Goal: Navigation & Orientation: Find specific page/section

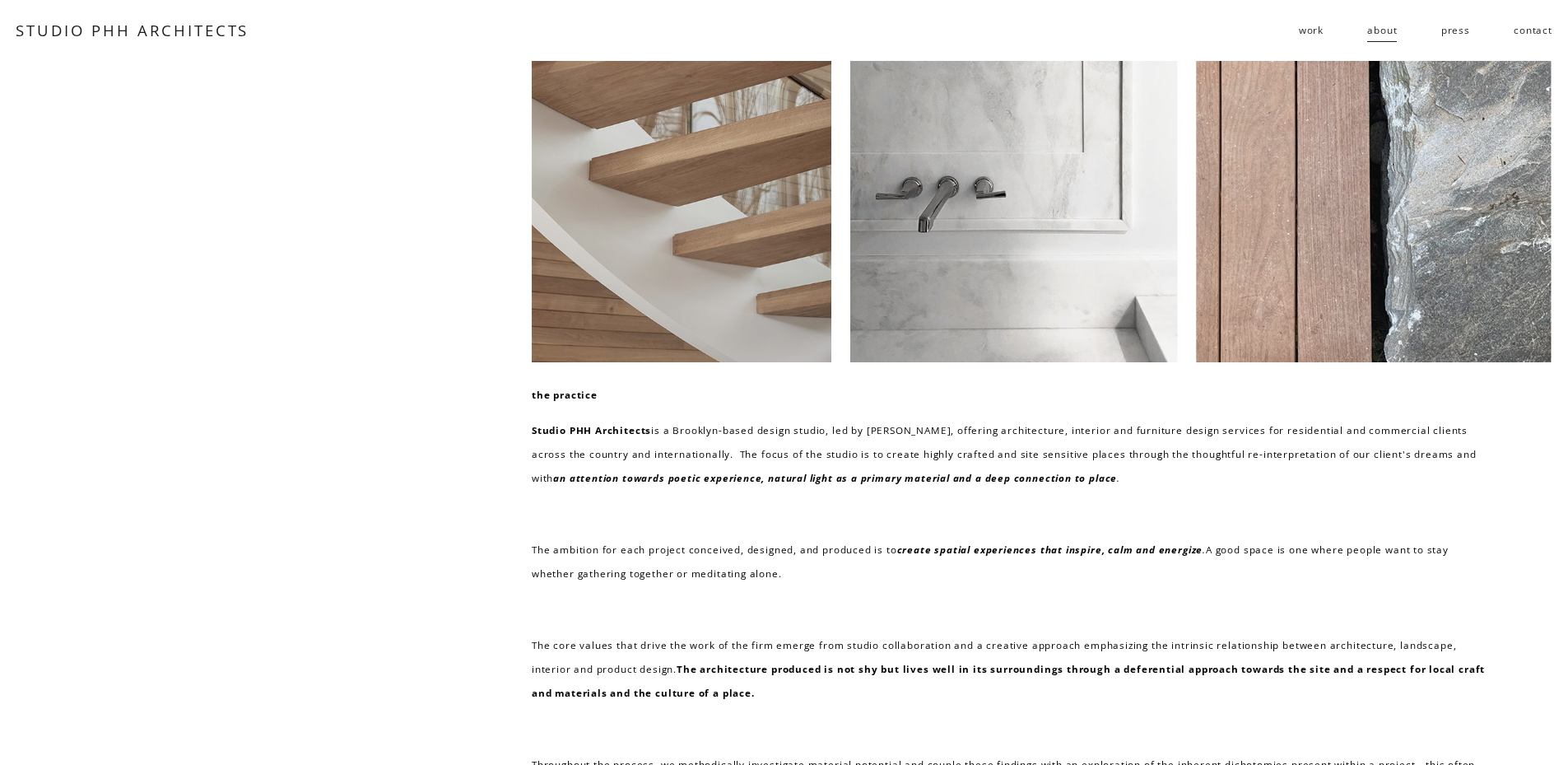
click at [446, 525] on div "the practice Studio PHH Architects is a Brooklyn-based design studio, led by Pi…" at bounding box center [784, 564] width 1568 height 1008
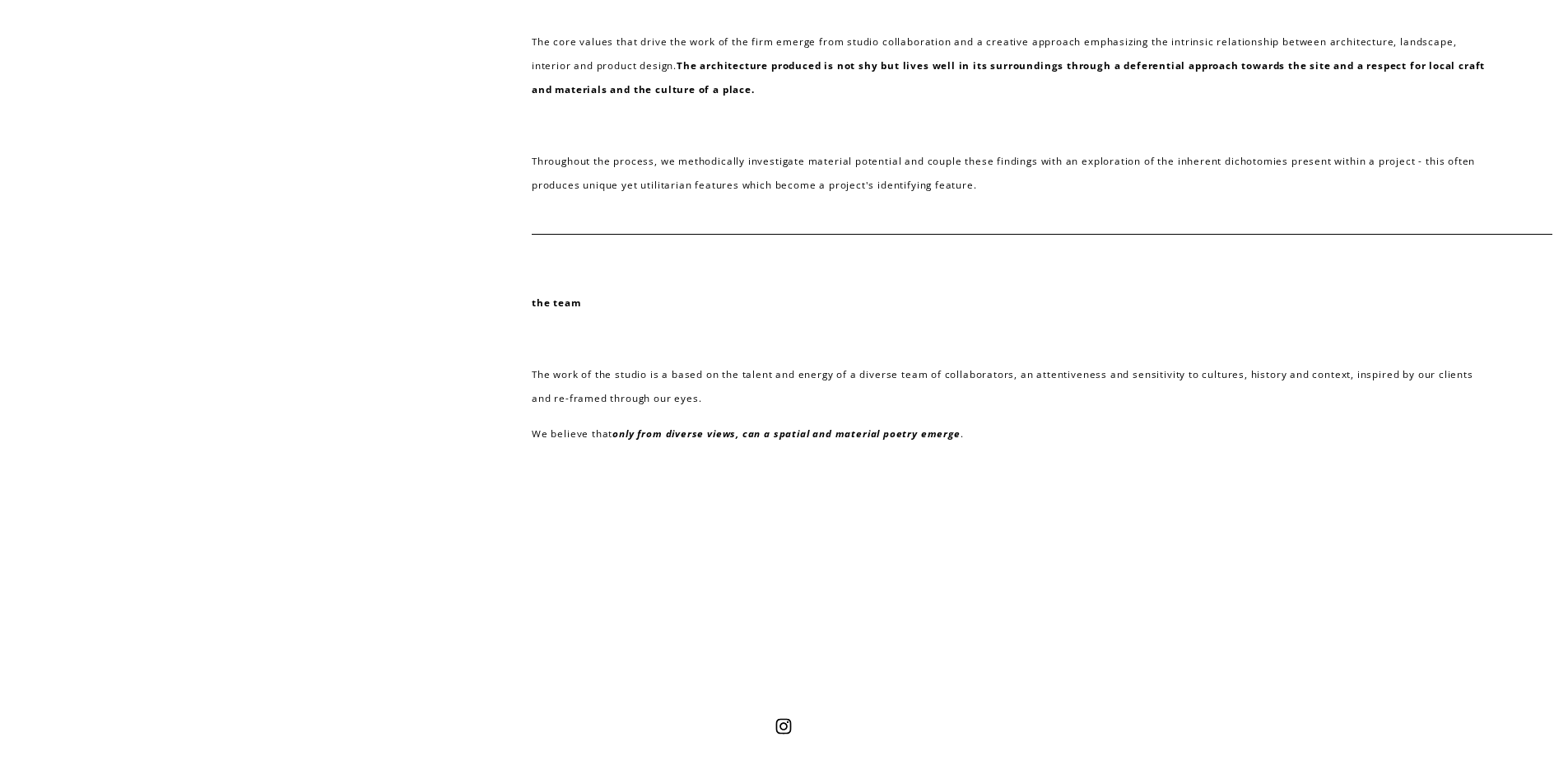
scroll to position [677, 0]
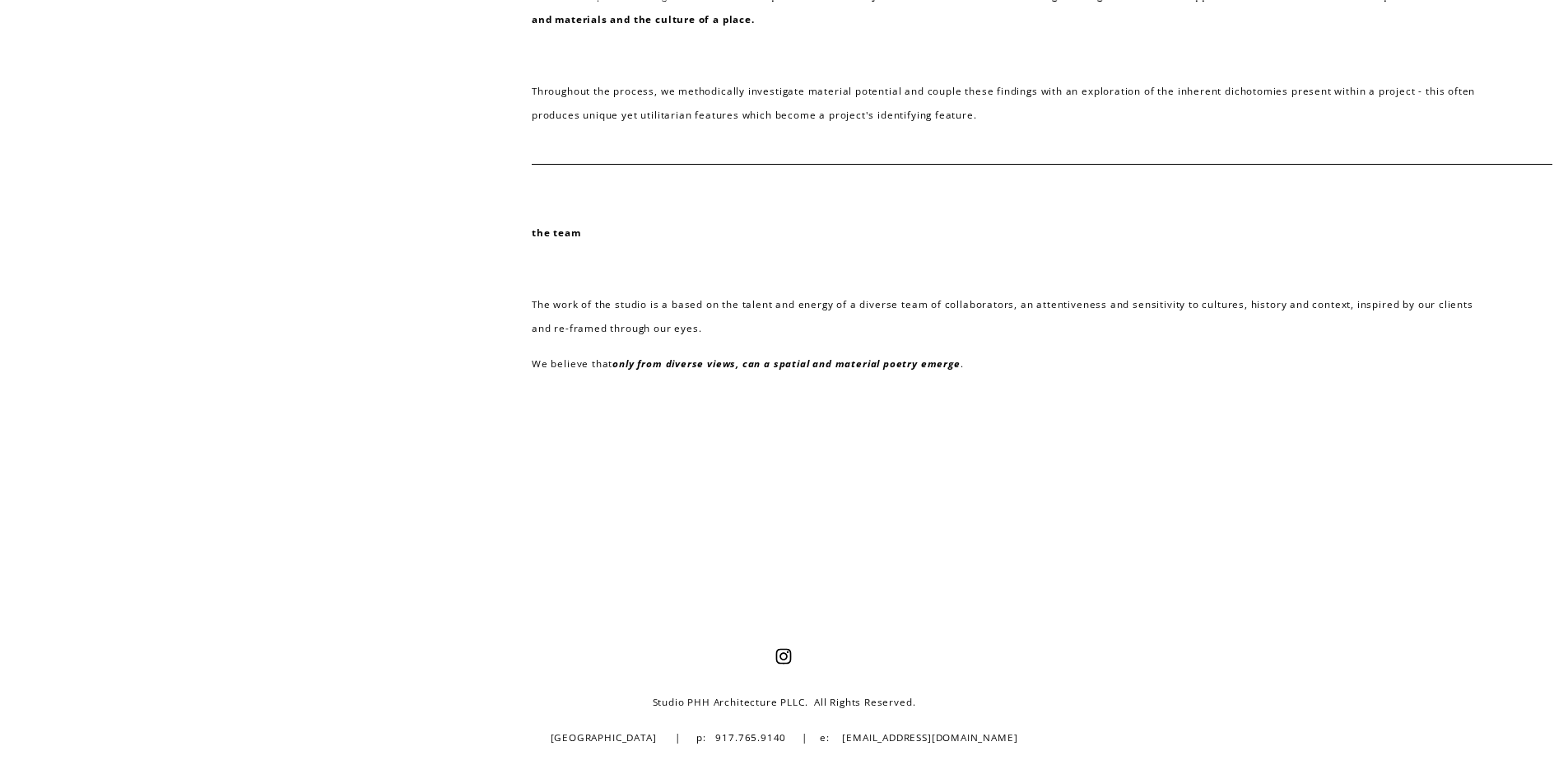
click at [554, 233] on strong "the team" at bounding box center [556, 232] width 49 height 14
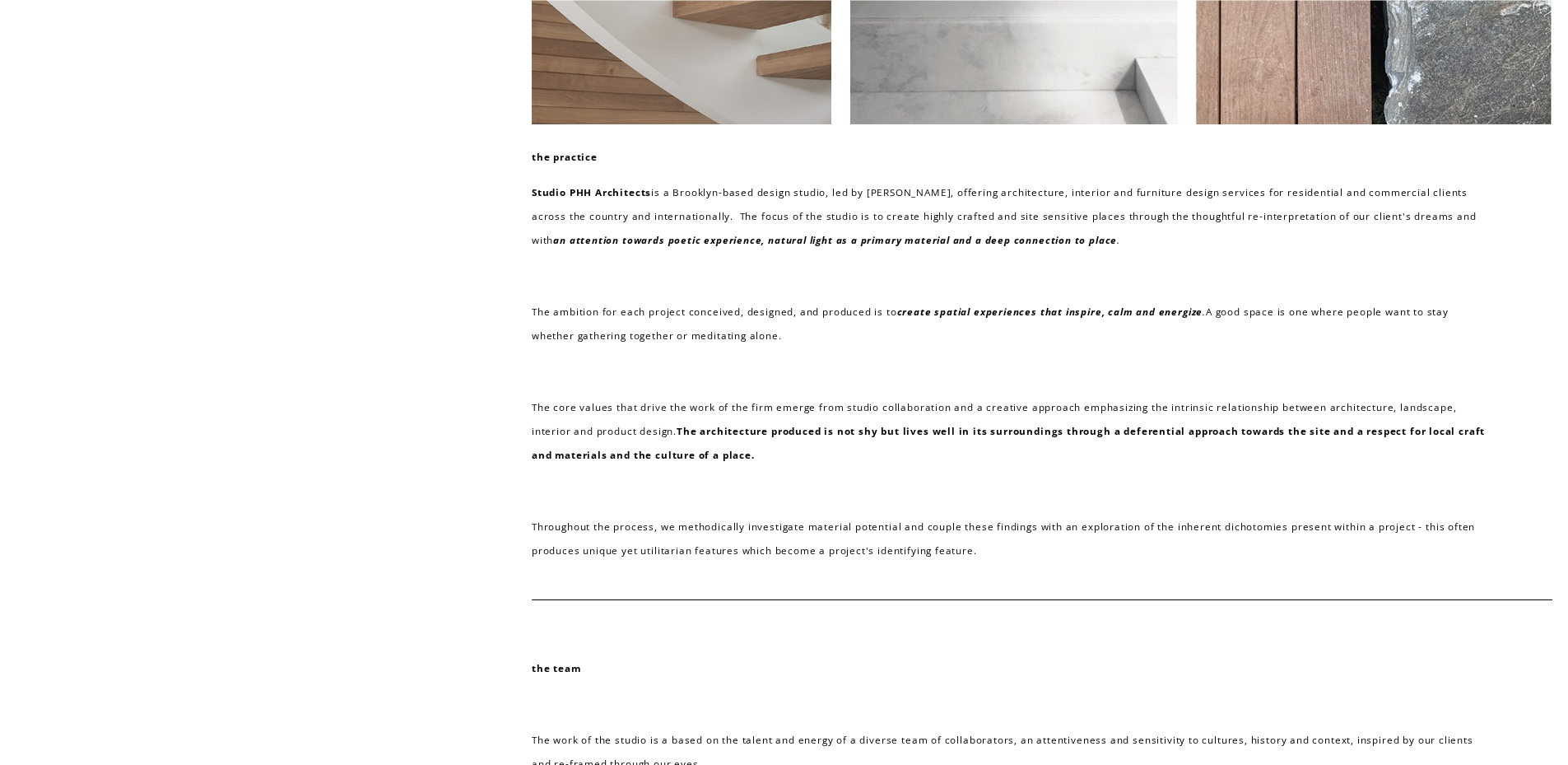
scroll to position [0, 0]
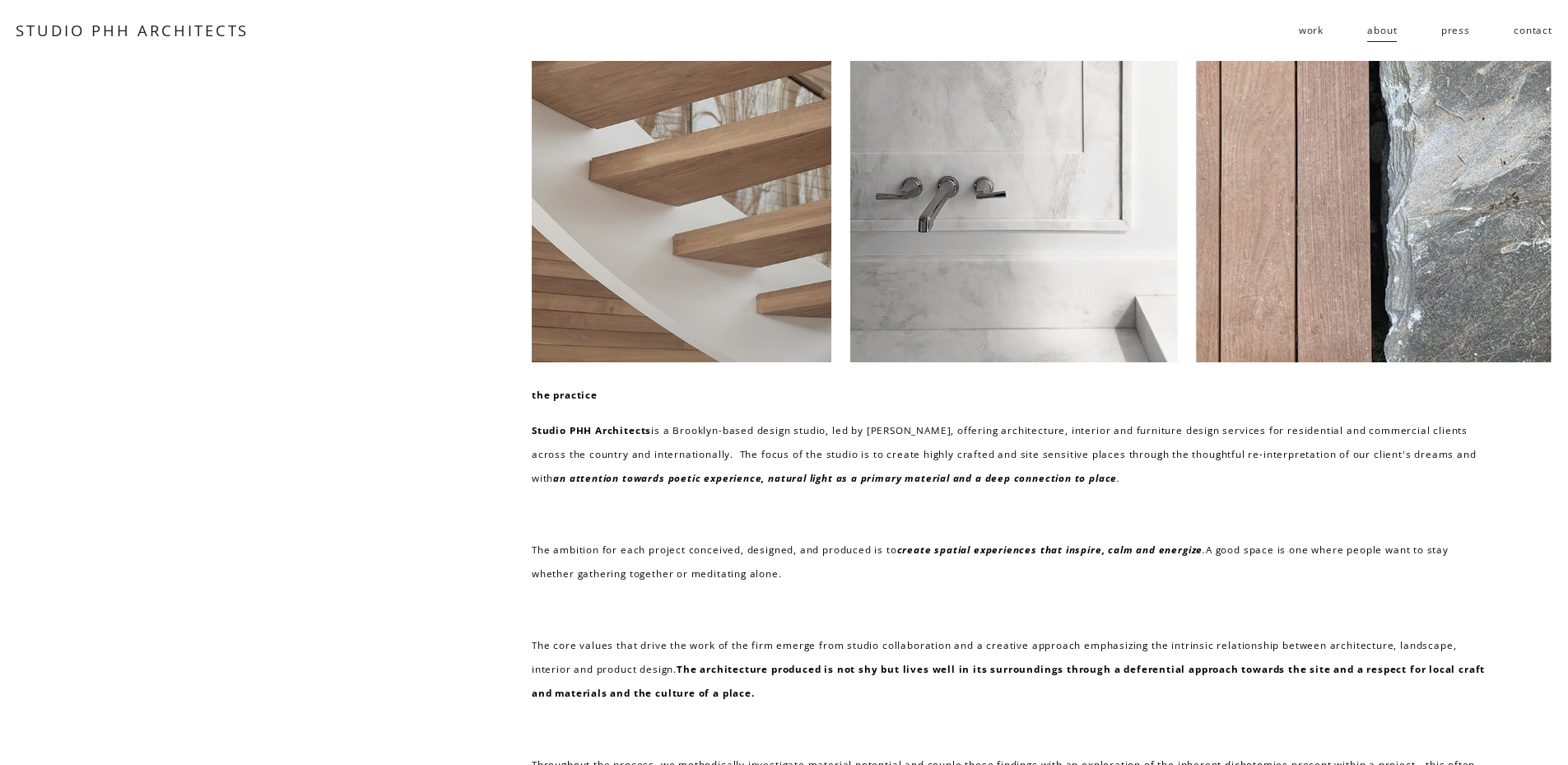
click at [1317, 36] on span "work" at bounding box center [1311, 30] width 25 height 24
click at [0, 0] on span "residential" at bounding box center [0, 0] width 0 height 0
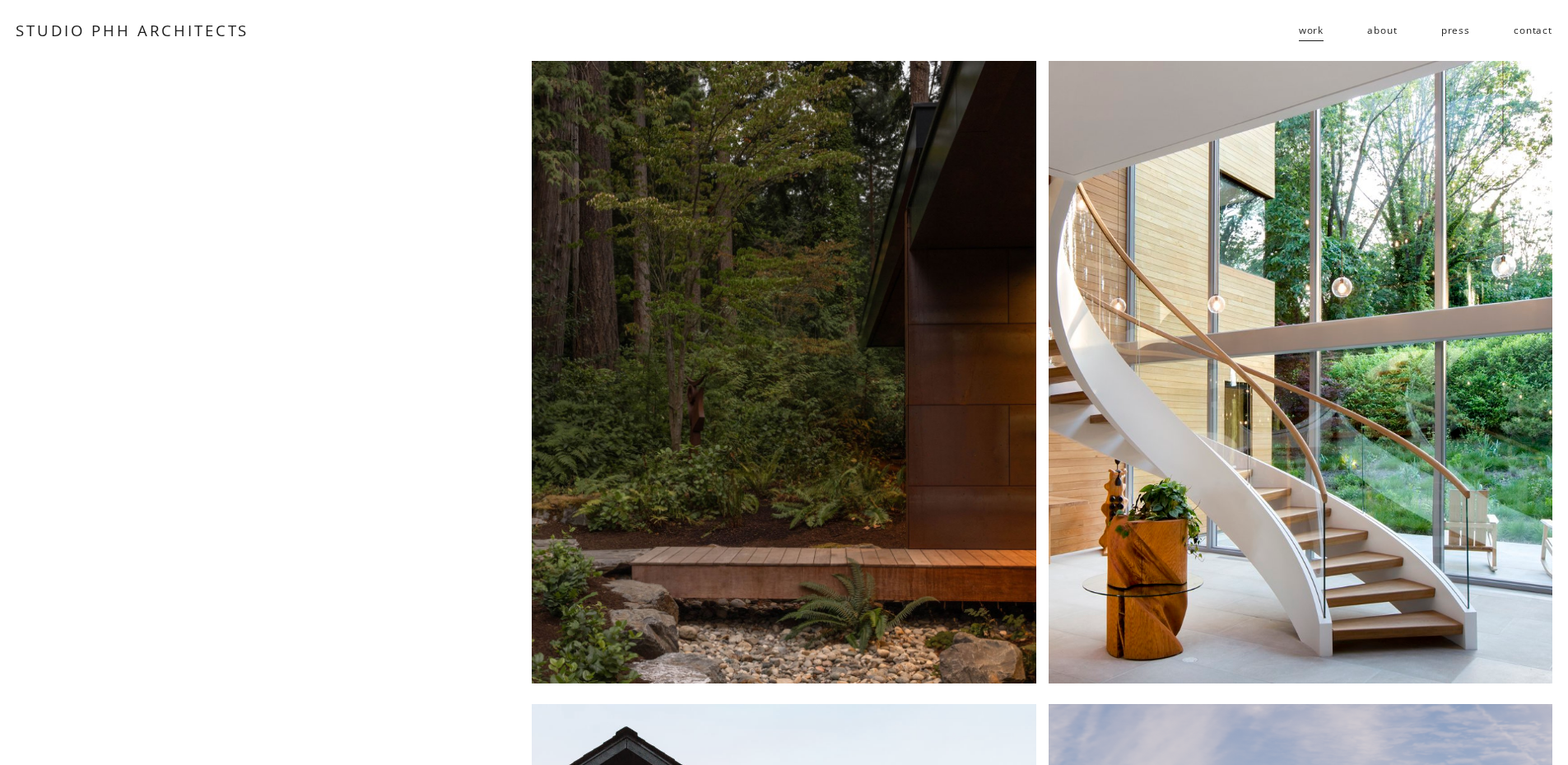
click at [691, 415] on div at bounding box center [784, 372] width 503 height 623
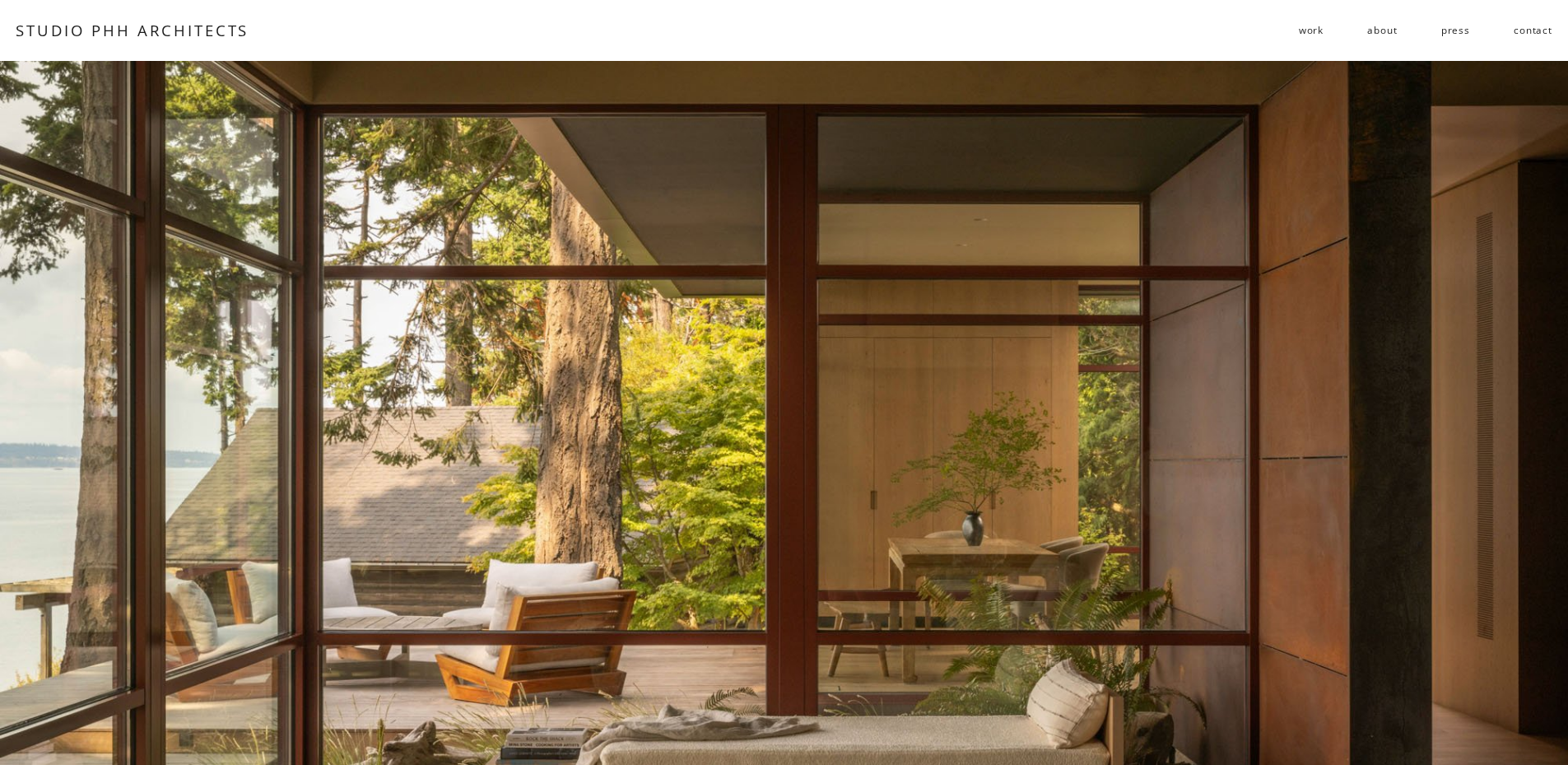
click at [1391, 32] on link "about" at bounding box center [1382, 30] width 30 height 26
